Goal: Transaction & Acquisition: Purchase product/service

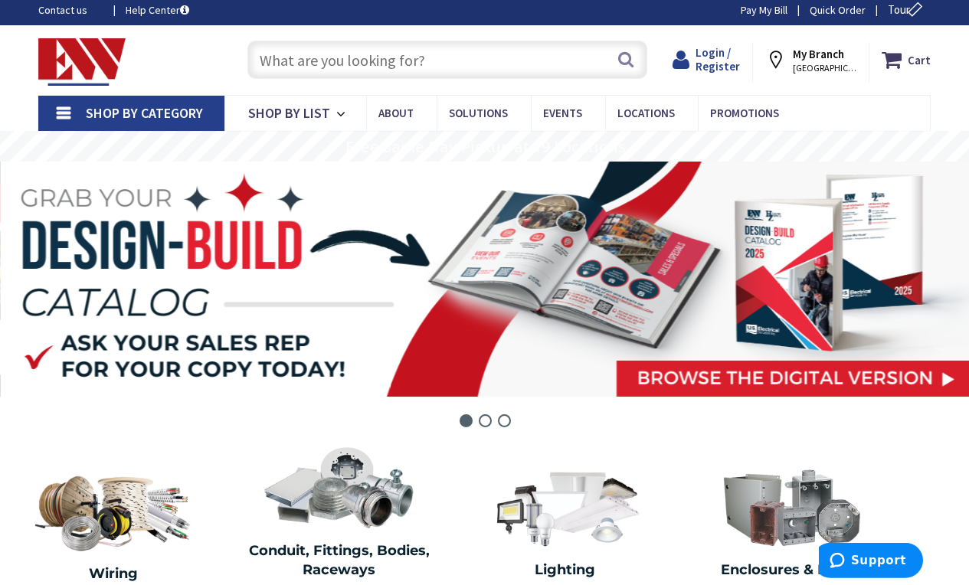
click at [733, 66] on span "Login / Register" at bounding box center [718, 59] width 44 height 28
click at [726, 63] on span "Login / Register" at bounding box center [718, 59] width 44 height 28
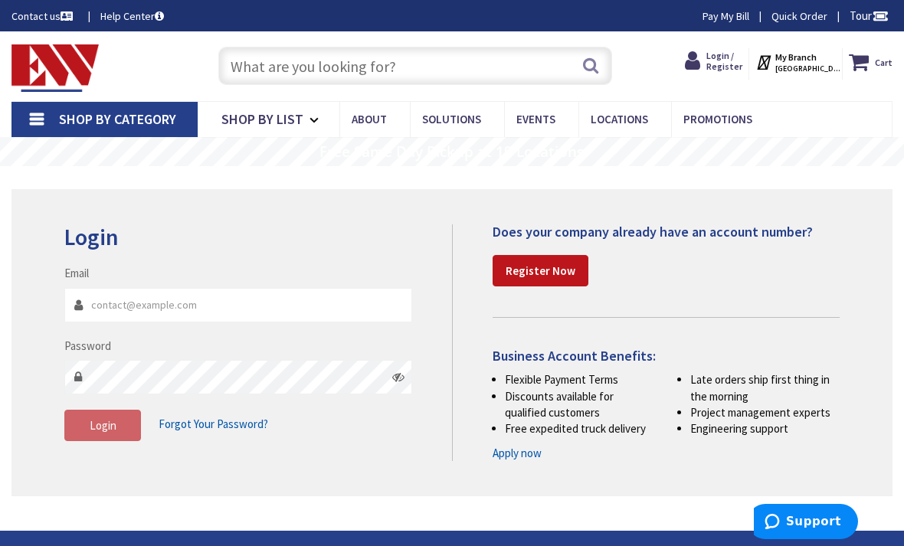
click at [130, 309] on input "Email" at bounding box center [238, 305] width 348 height 34
type input "[EMAIL_ADDRESS][DOMAIN_NAME]"
click at [114, 418] on span "Login" at bounding box center [103, 425] width 27 height 15
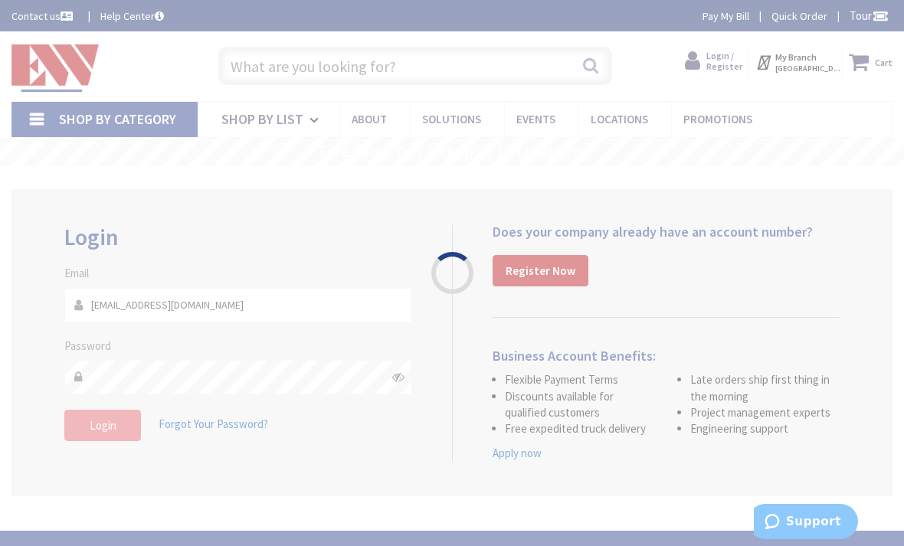
click at [97, 418] on div "Please wait..." at bounding box center [452, 273] width 904 height 546
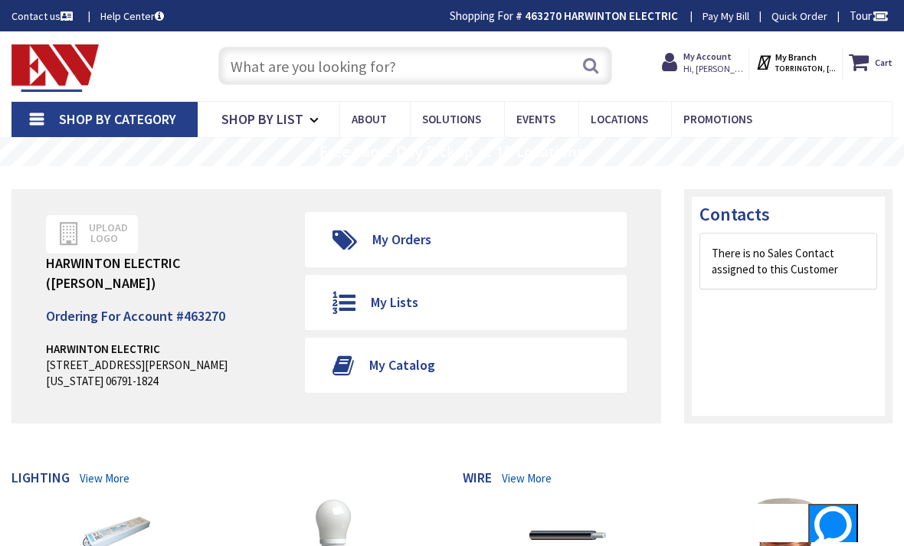
click at [491, 60] on input "text" at bounding box center [415, 66] width 395 height 38
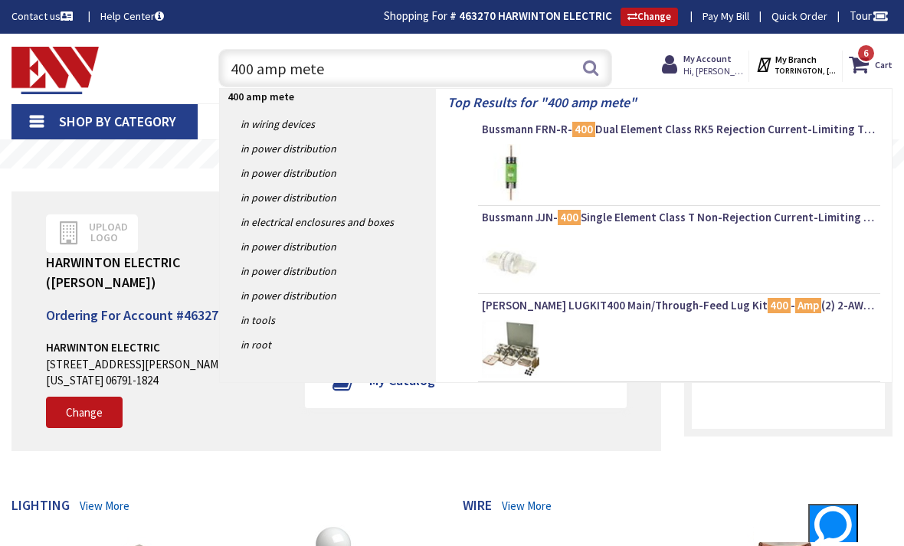
type input "400 amp meter"
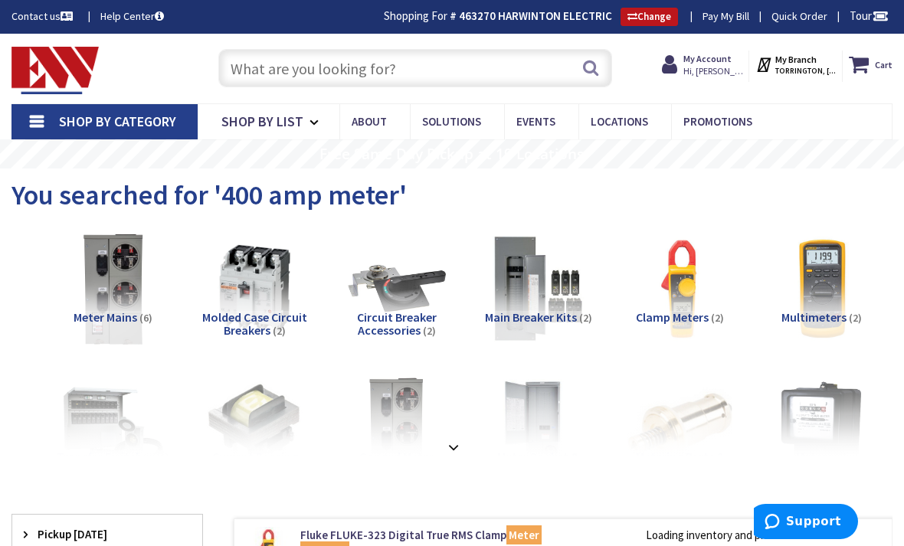
click at [118, 292] on img at bounding box center [113, 289] width 116 height 116
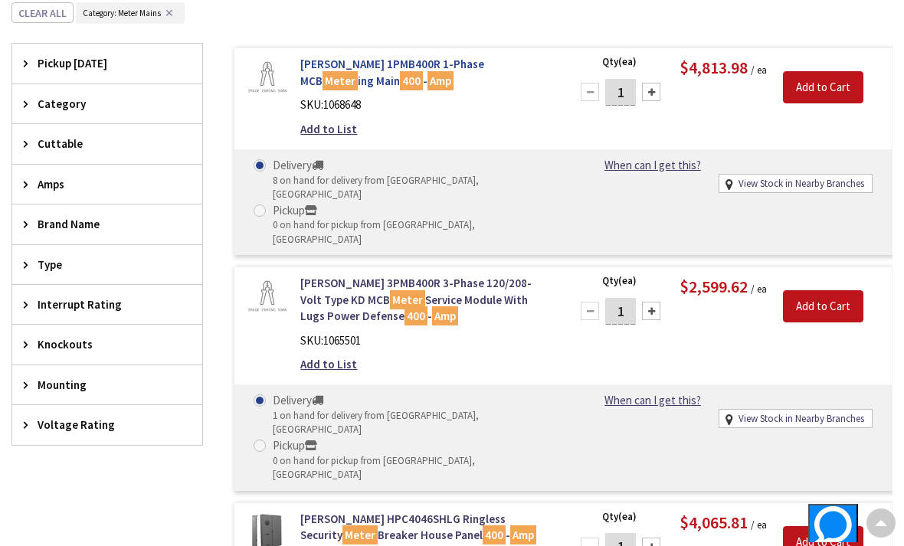
click at [358, 71] on mark "Meter" at bounding box center [340, 80] width 35 height 19
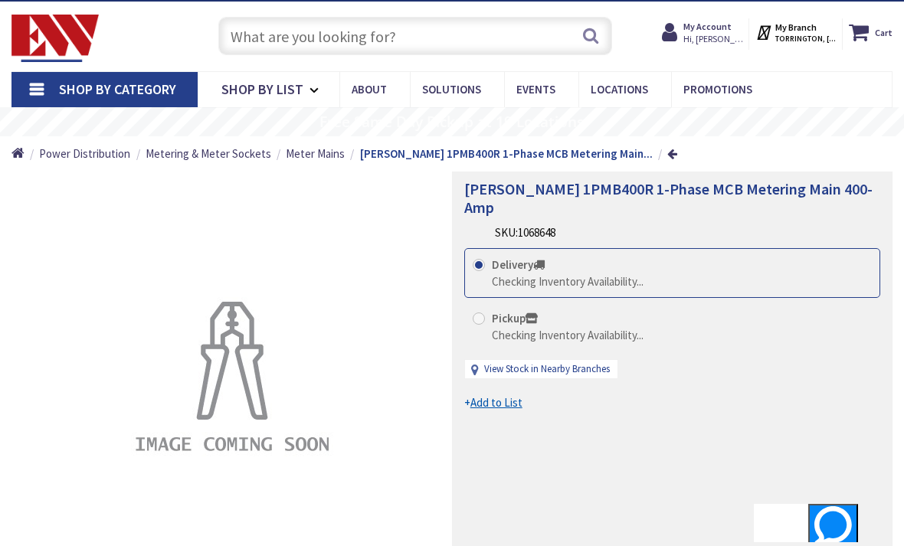
scroll to position [31, 0]
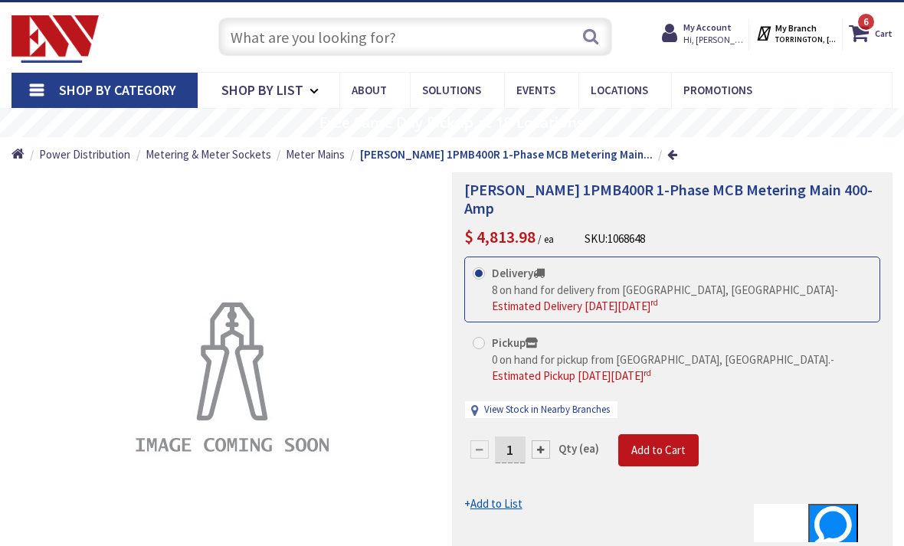
click at [210, 383] on img at bounding box center [232, 381] width 215 height 215
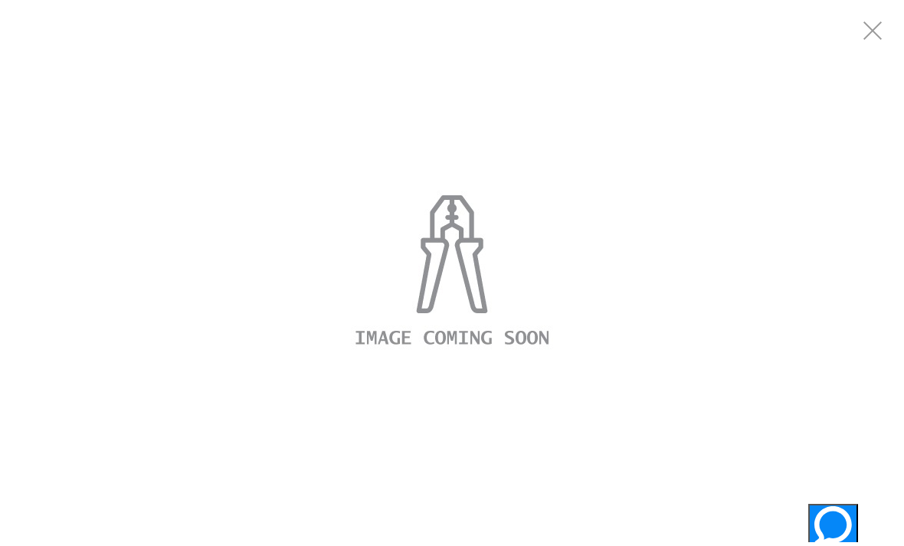
click at [884, 44] on strong "Cart" at bounding box center [884, 33] width 18 height 28
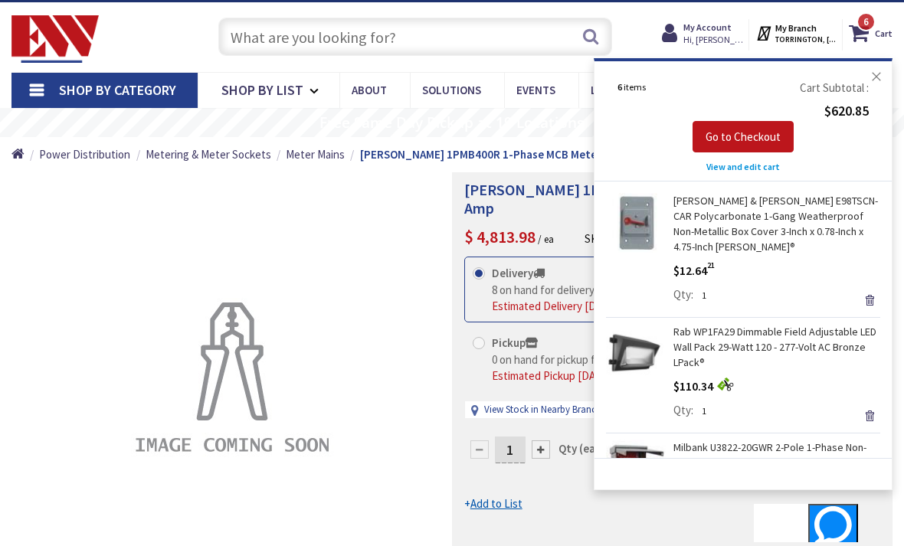
click at [885, 80] on button "Close" at bounding box center [876, 76] width 31 height 31
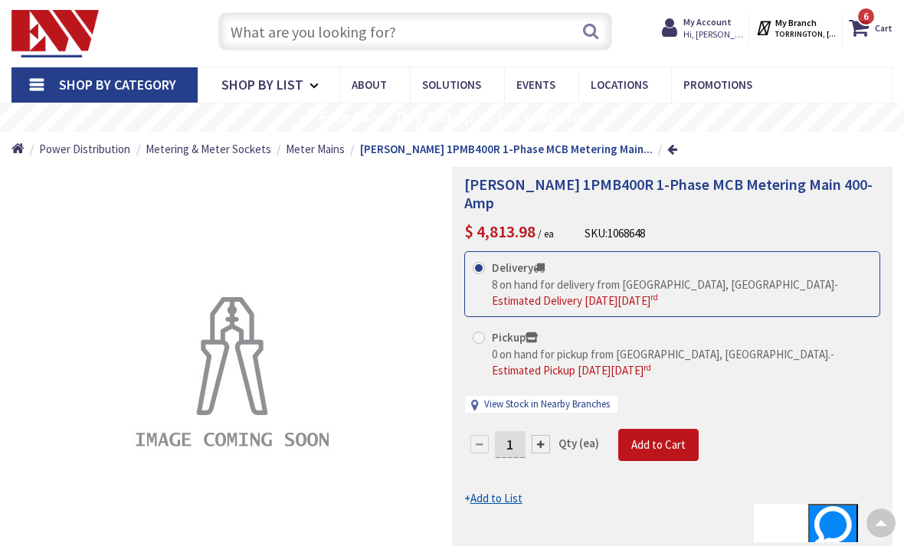
scroll to position [0, 0]
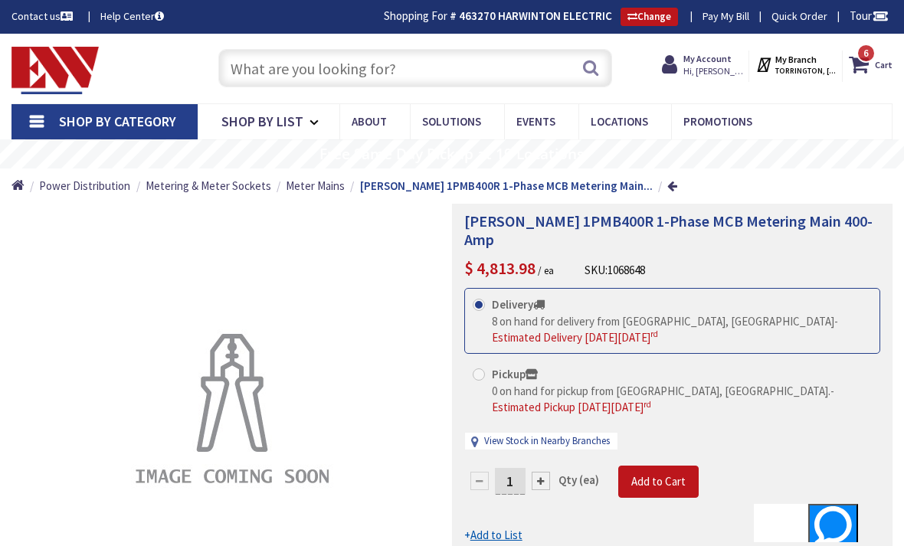
click at [500, 78] on input "text" at bounding box center [415, 68] width 395 height 38
click at [382, 75] on input "text" at bounding box center [415, 68] width 395 height 38
paste input "MILB U6584-O-2/200-BL"
type input "MILB U6584-O-2/200-BL"
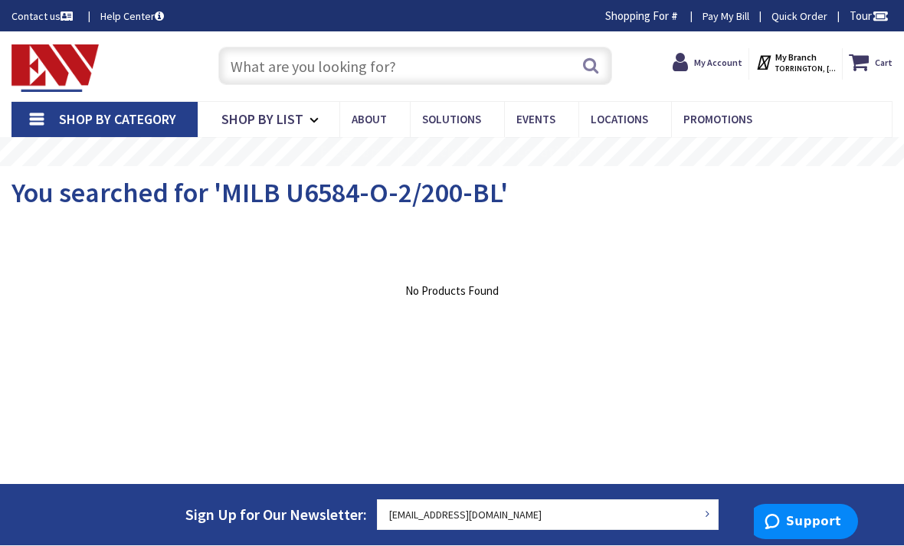
click at [502, 68] on input "text" at bounding box center [415, 66] width 395 height 38
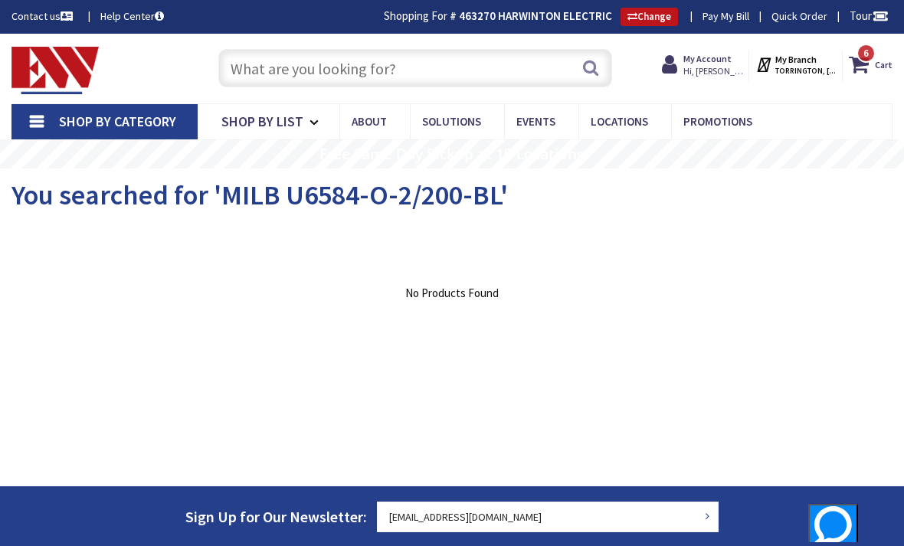
click at [520, 82] on input "text" at bounding box center [415, 68] width 395 height 38
paste input "MILB U6584-O-2/200-BL 320A 4 TERM LEVER BYPASS UG 4 TERM 1PH METER SOCKET"
type input "MILB U6584-O-2/200-BL 320A 4 TERM LEVER BYPASS UG 4 TERM 1PH METER SOCKET"
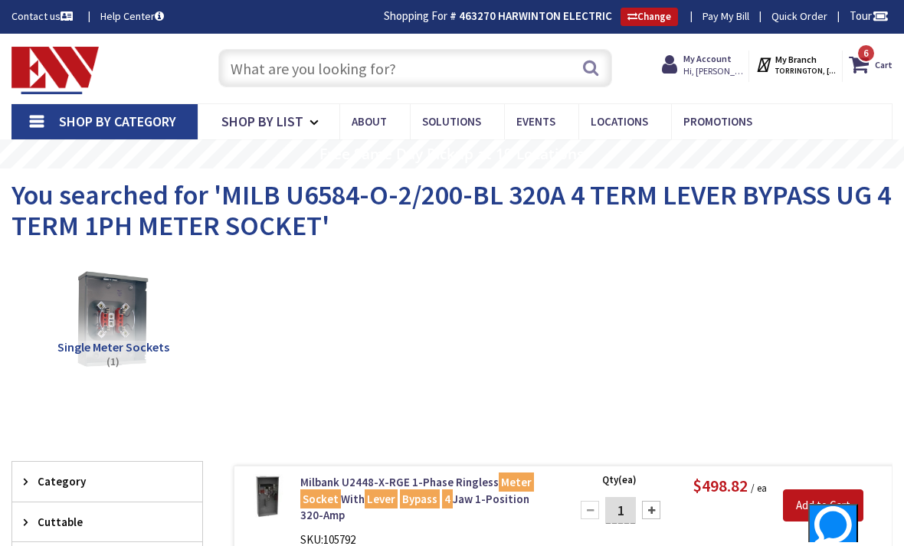
click at [261, 74] on input "text" at bounding box center [415, 68] width 395 height 38
click at [249, 63] on input "text" at bounding box center [415, 68] width 395 height 38
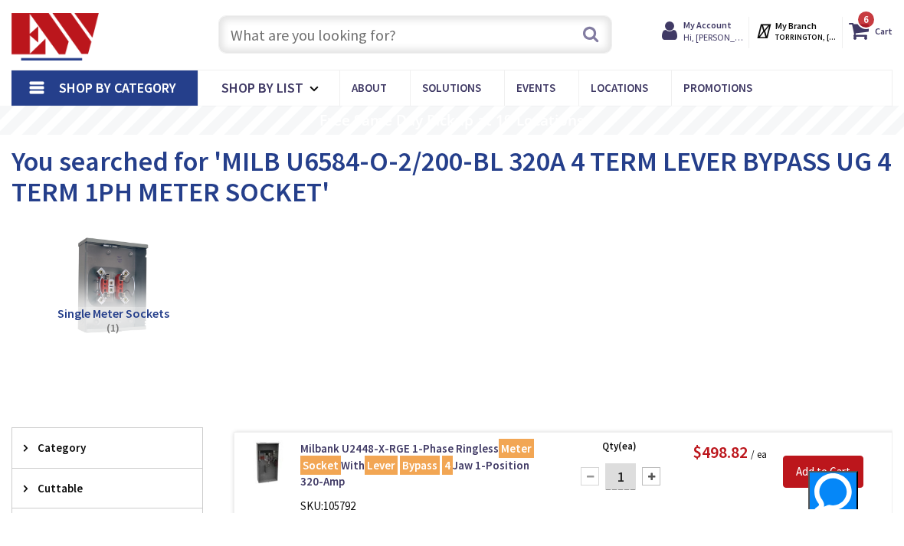
scroll to position [1, 0]
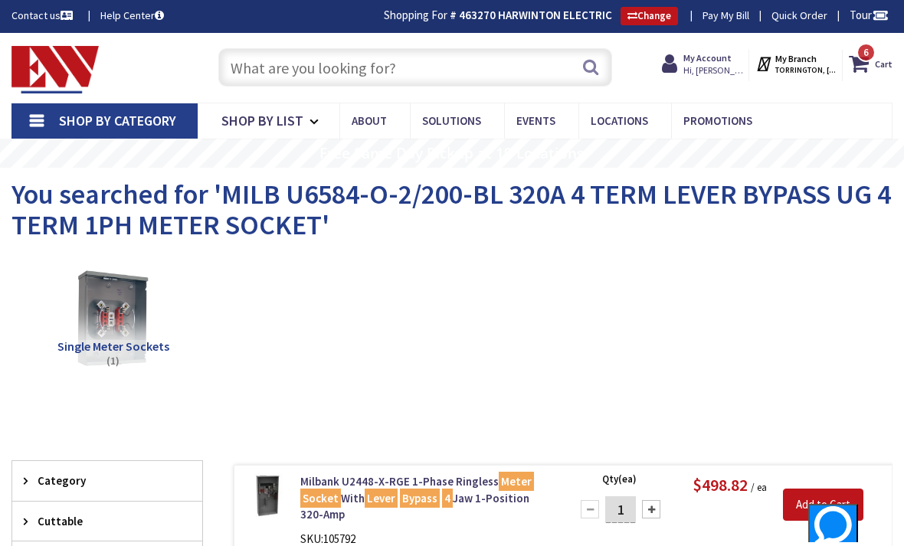
click at [261, 78] on input "text" at bounding box center [415, 67] width 395 height 38
paste input "MILB U6584-O-2/200-BL 320A 4 TERM LEVER BYPASS UG 4 TERM 1PH METER SOCKET"
type input "MILB U6584-O-2/200-BL 320A 4 TERM LEVER BYPASS UG 4 TERM 1PH METER SOCKET"
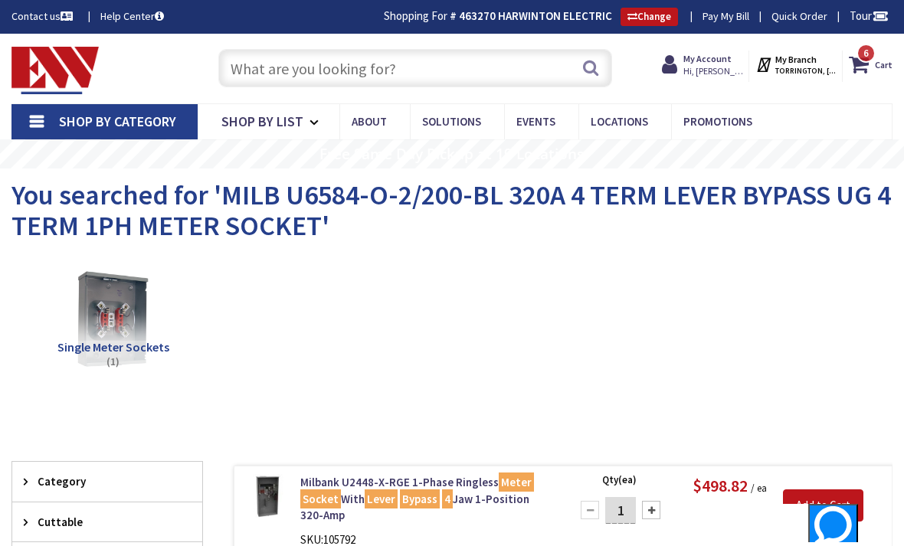
click at [521, 70] on input "text" at bounding box center [415, 68] width 395 height 38
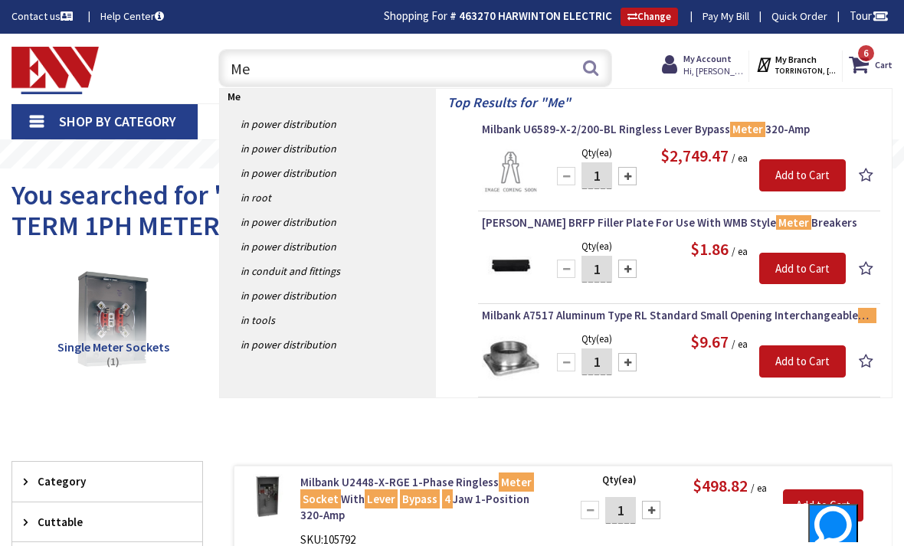
type input "M"
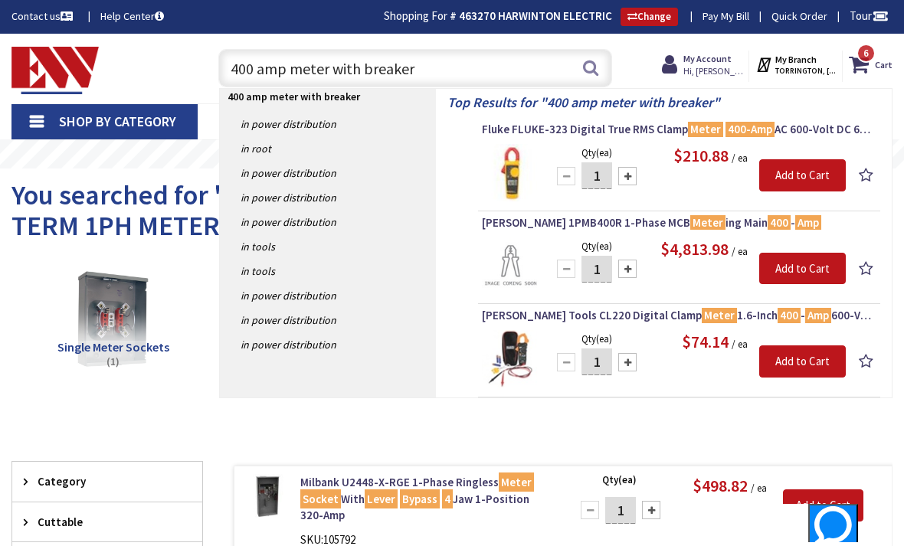
type input "400 amp meter with breakers"
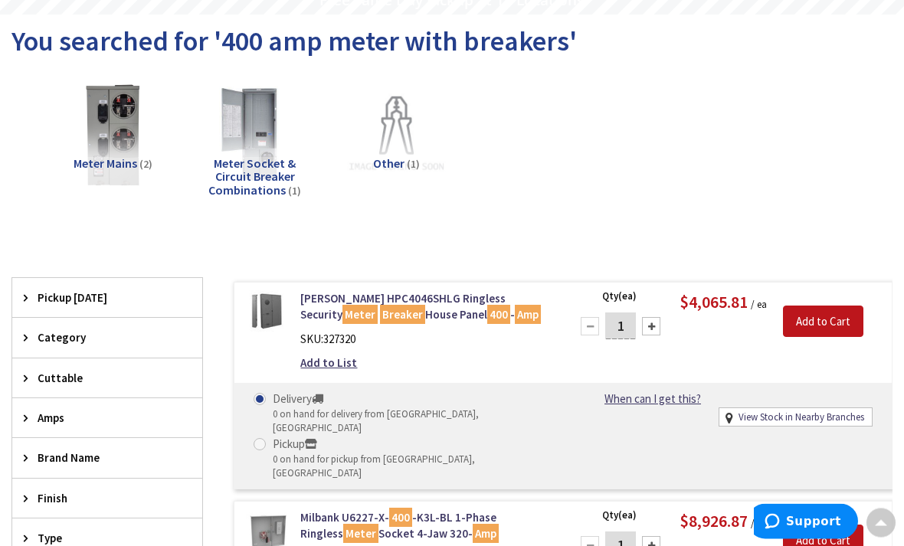
scroll to position [152, 0]
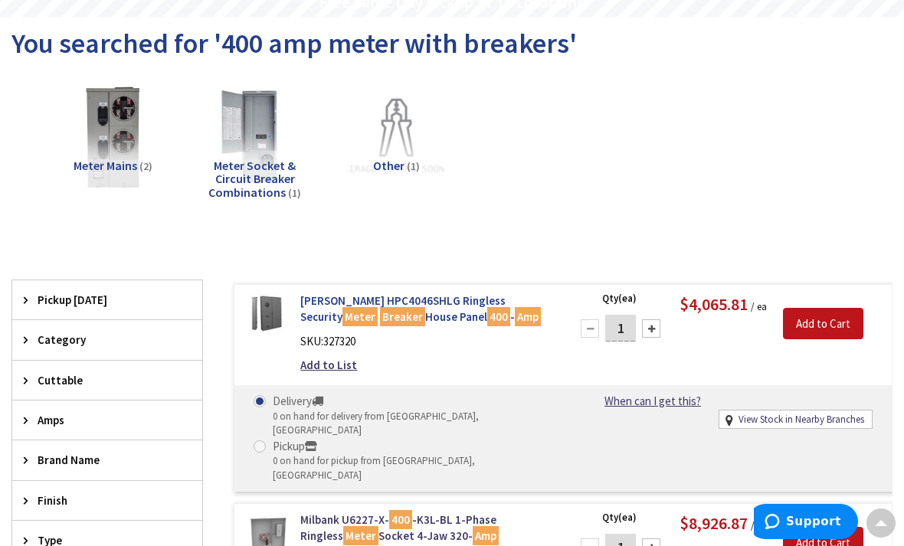
click at [394, 313] on link "Eaton HPC4046SHLG Ringless Security Meter Breaker House Panel 400 - Amp" at bounding box center [425, 309] width 251 height 33
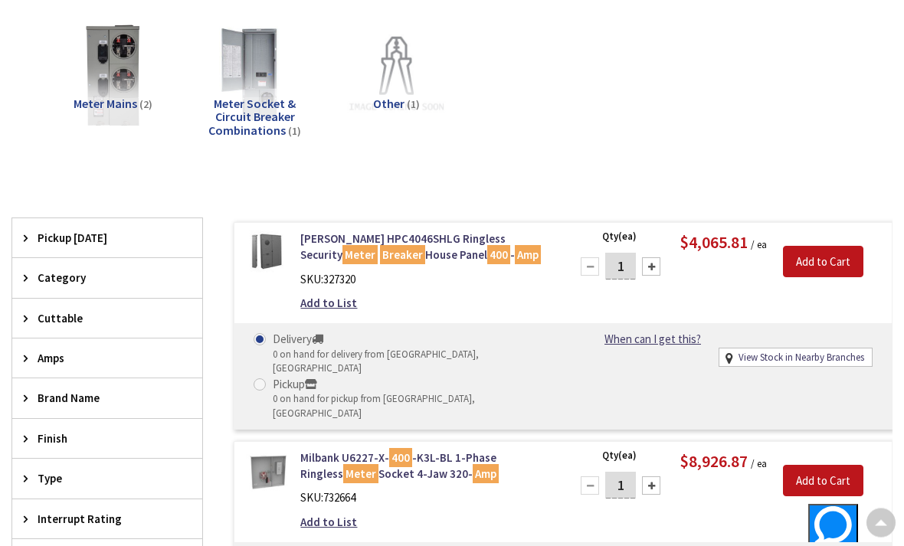
scroll to position [231, 0]
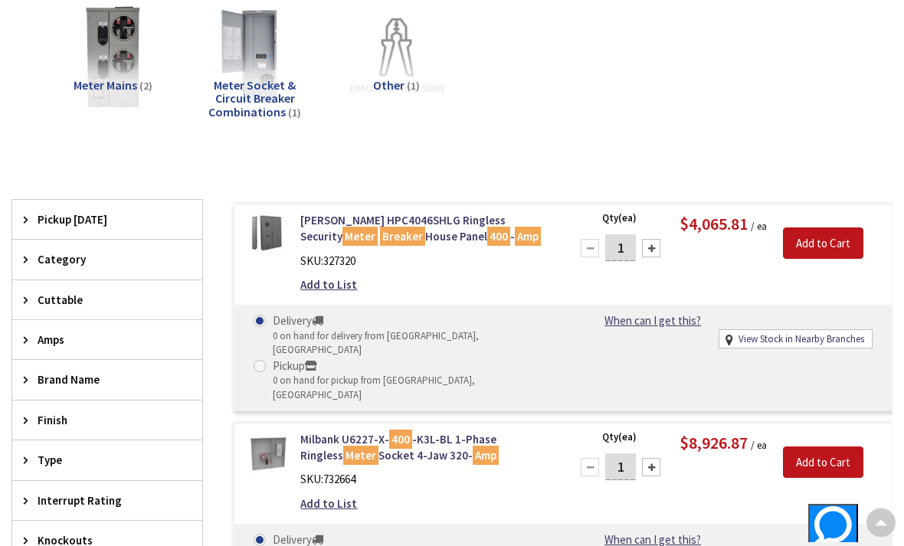
click at [267, 432] on img at bounding box center [267, 453] width 43 height 43
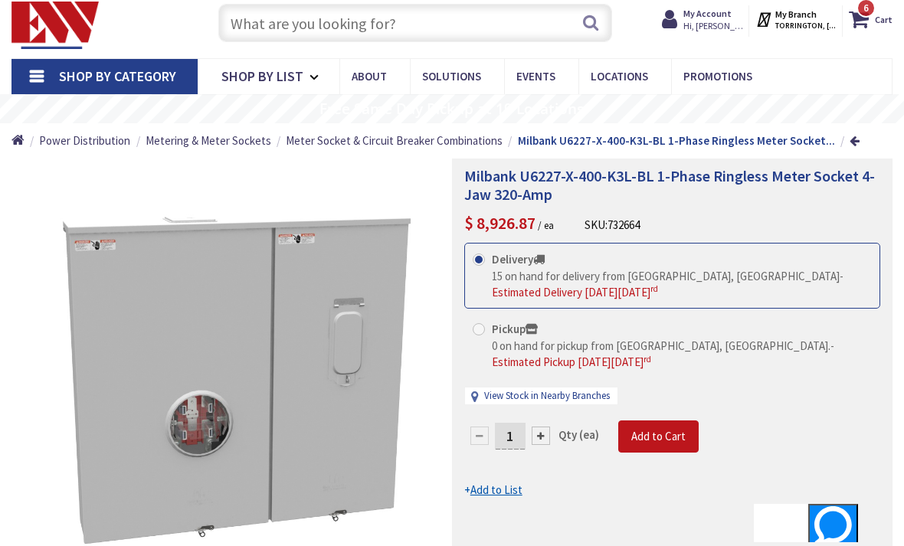
scroll to position [47, 0]
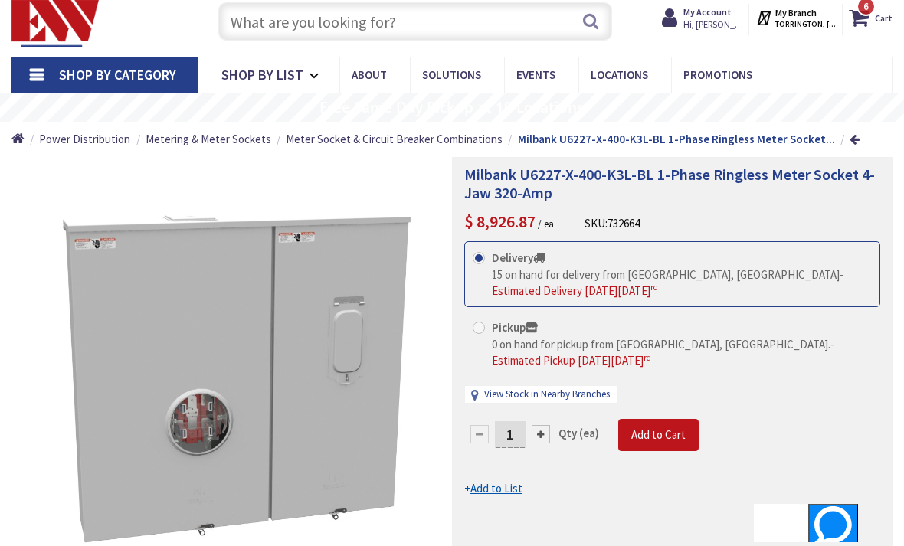
click at [508, 21] on input "text" at bounding box center [415, 21] width 395 height 38
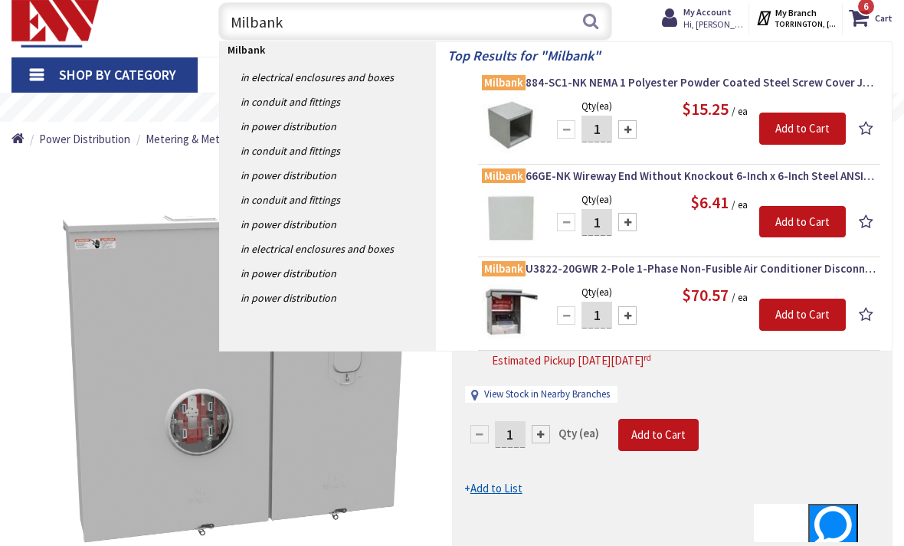
scroll to position [1, 0]
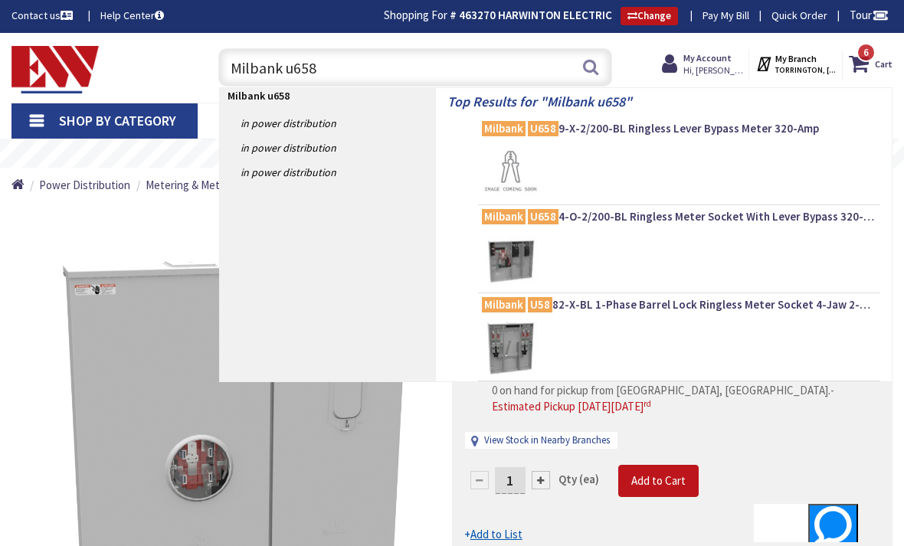
type input "Milbank u6584"
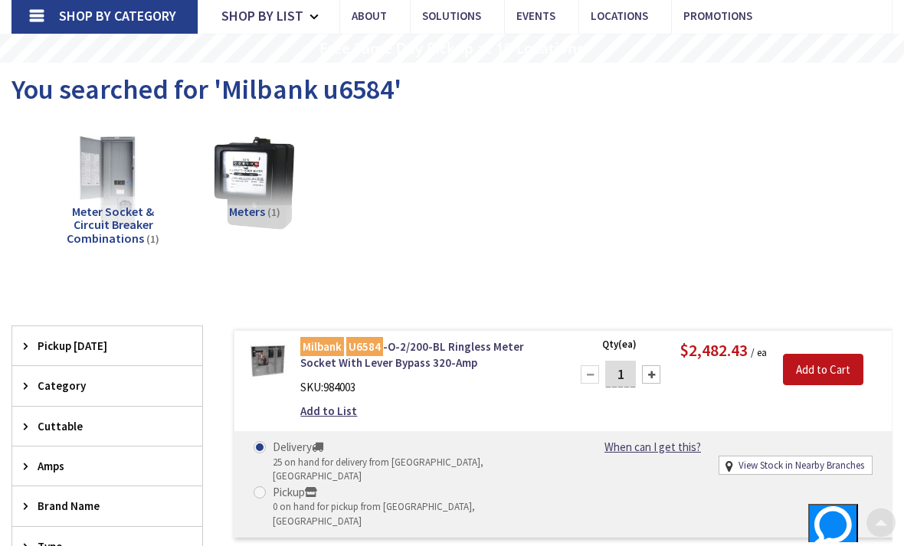
scroll to position [106, 0]
click at [265, 366] on img at bounding box center [267, 360] width 43 height 43
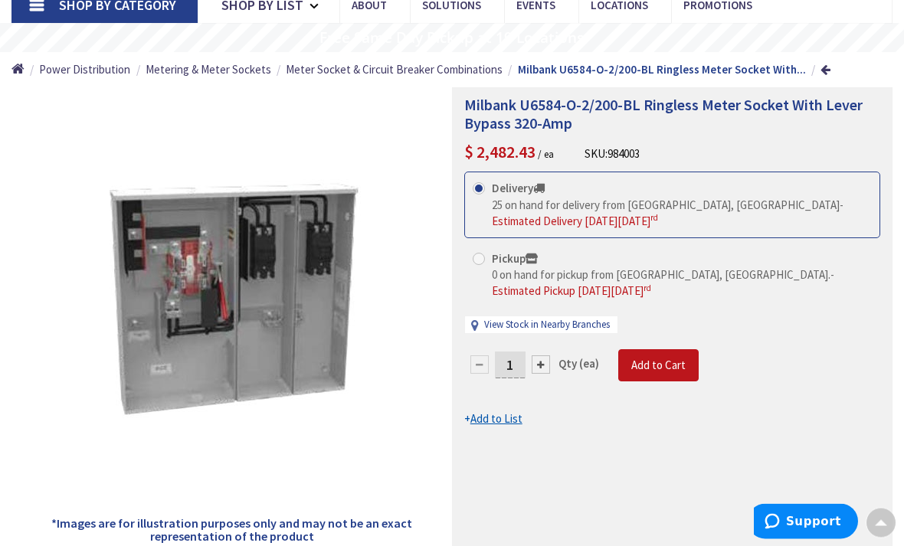
scroll to position [114, 0]
